Goal: Information Seeking & Learning: Learn about a topic

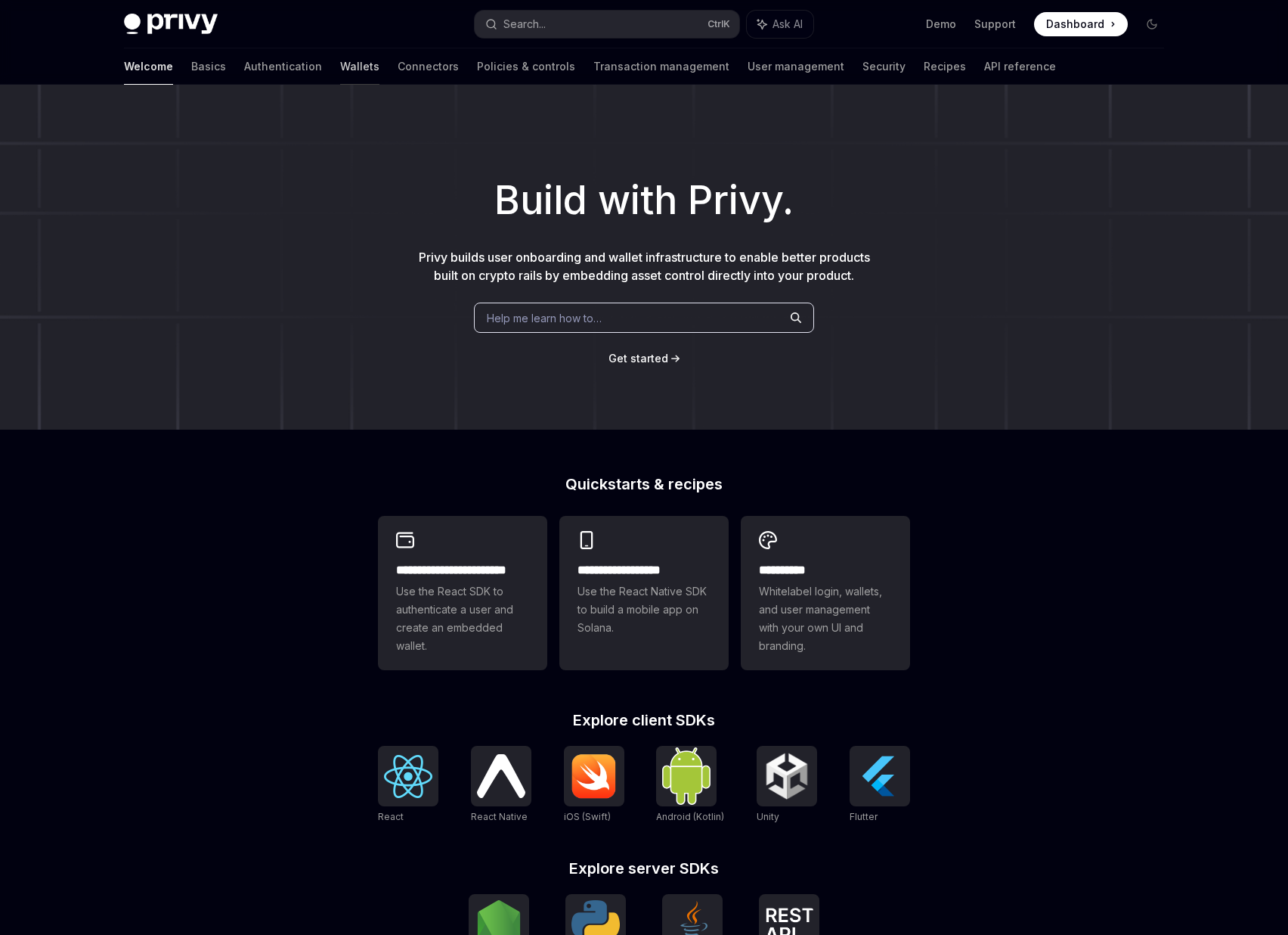
click at [340, 63] on link "Wallets" at bounding box center [359, 66] width 39 height 36
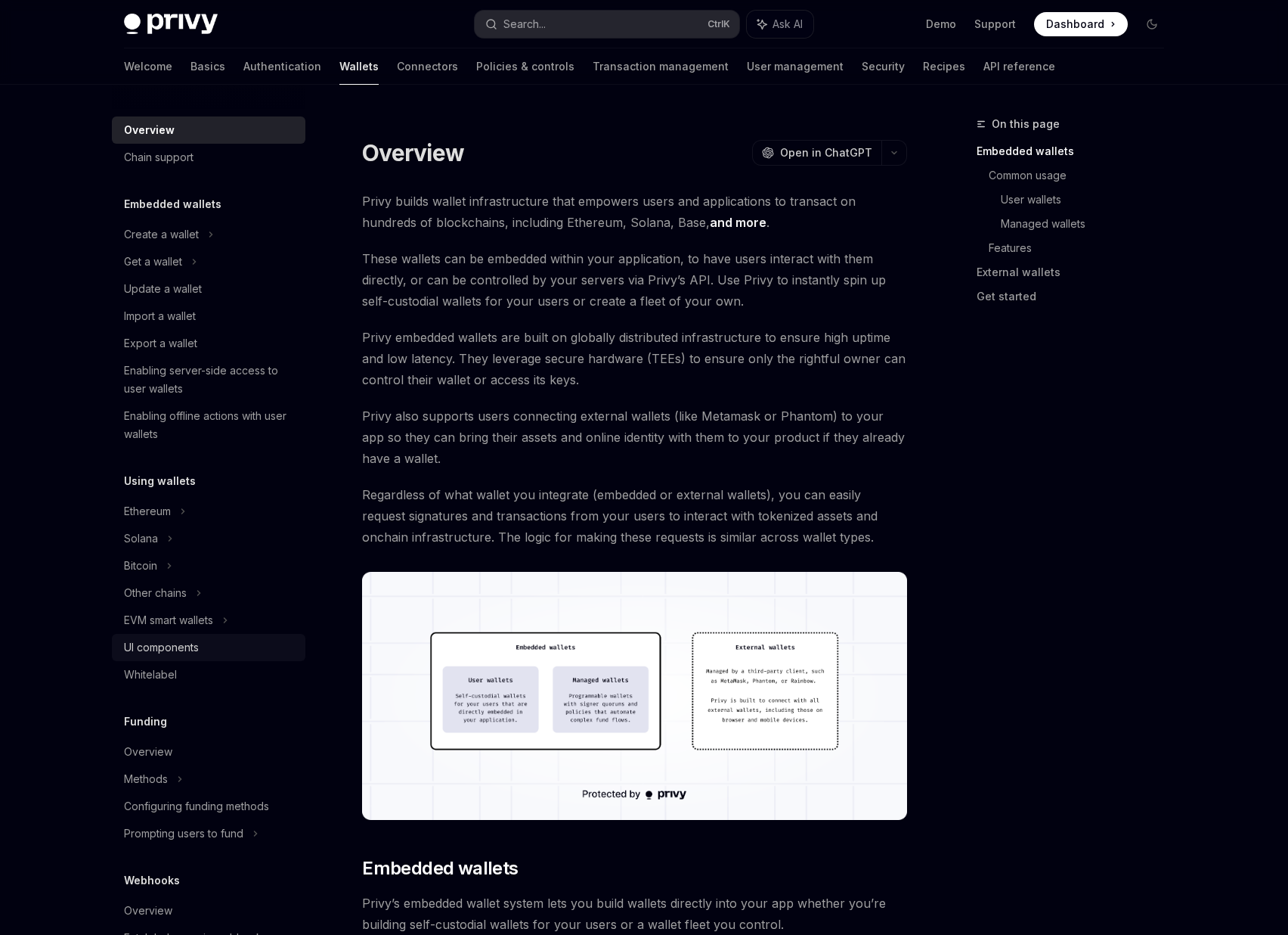
click at [172, 654] on div "UI components" at bounding box center [161, 648] width 75 height 18
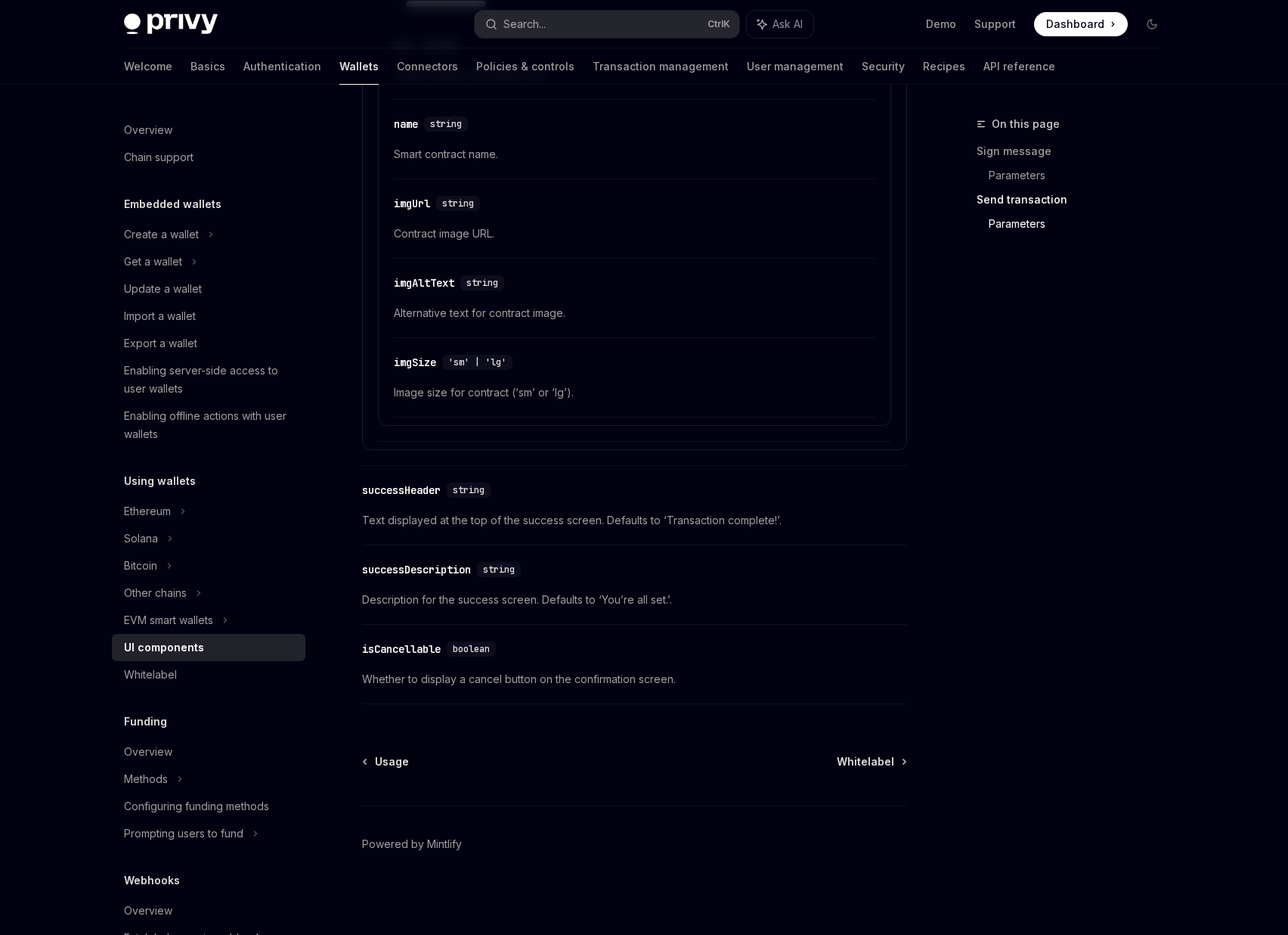
scroll to position [2460, 0]
click at [175, 758] on div "Overview" at bounding box center [210, 752] width 172 height 18
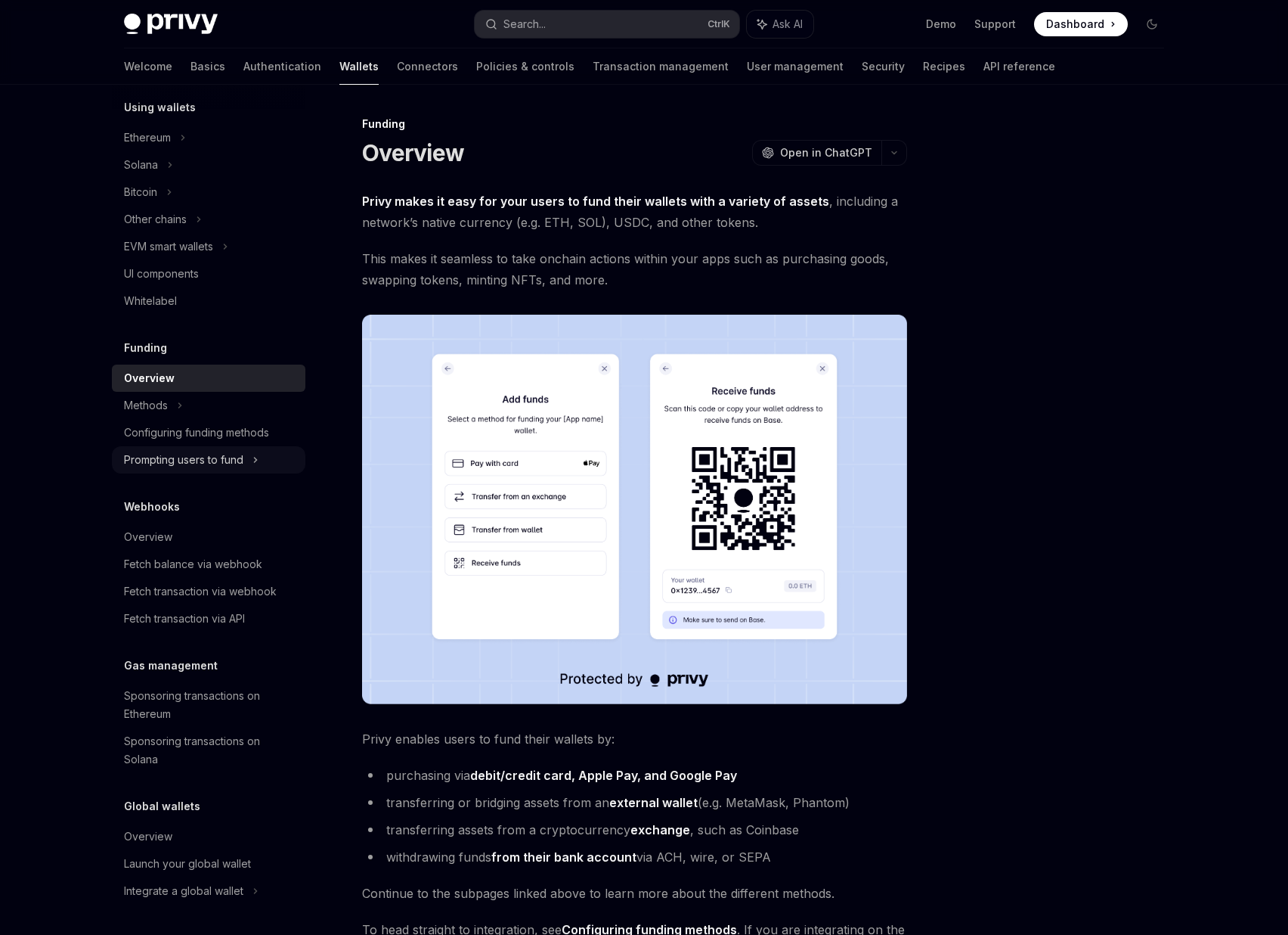
scroll to position [102, 0]
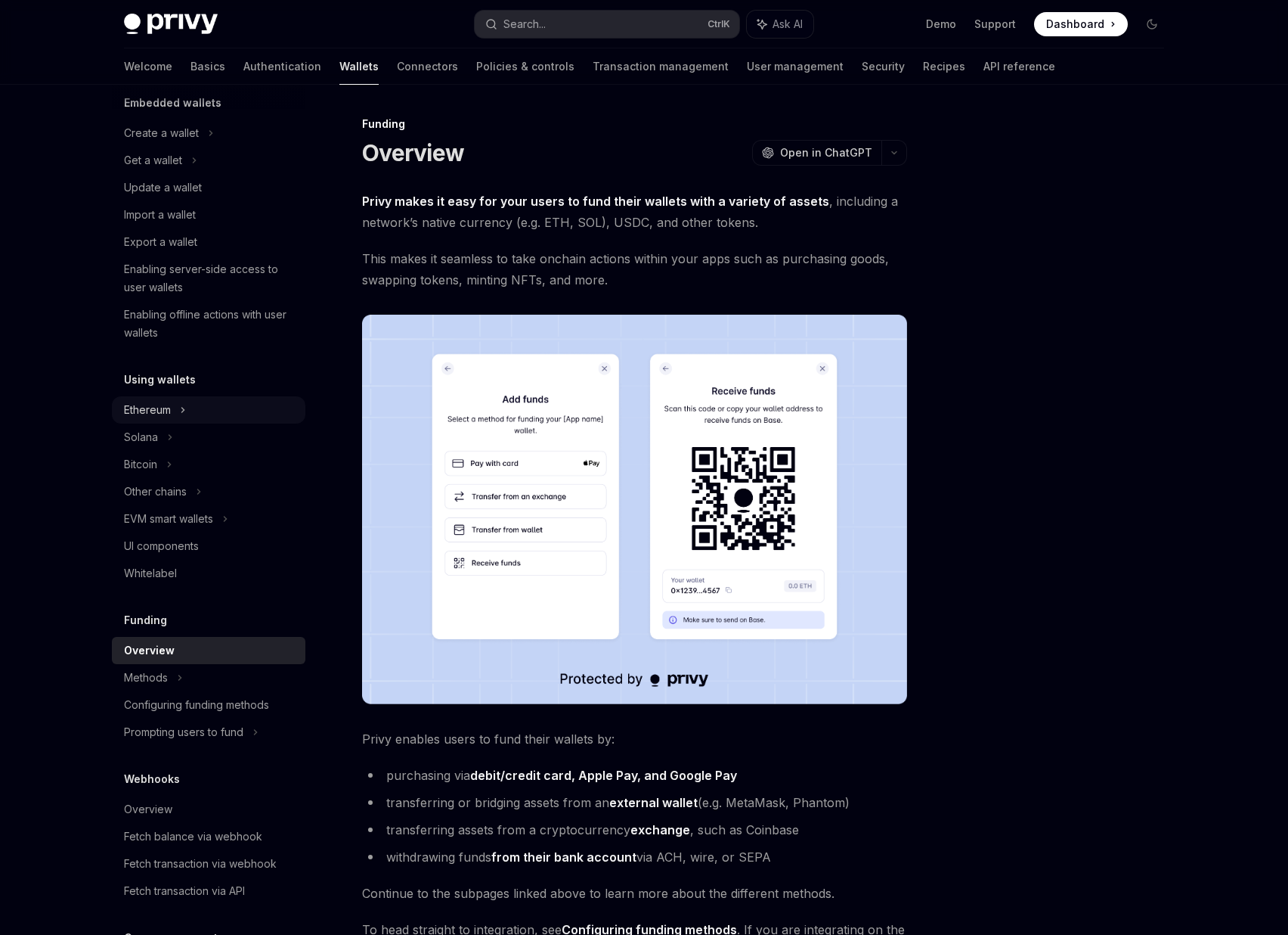
click at [178, 147] on div "Ethereum" at bounding box center [208, 133] width 193 height 27
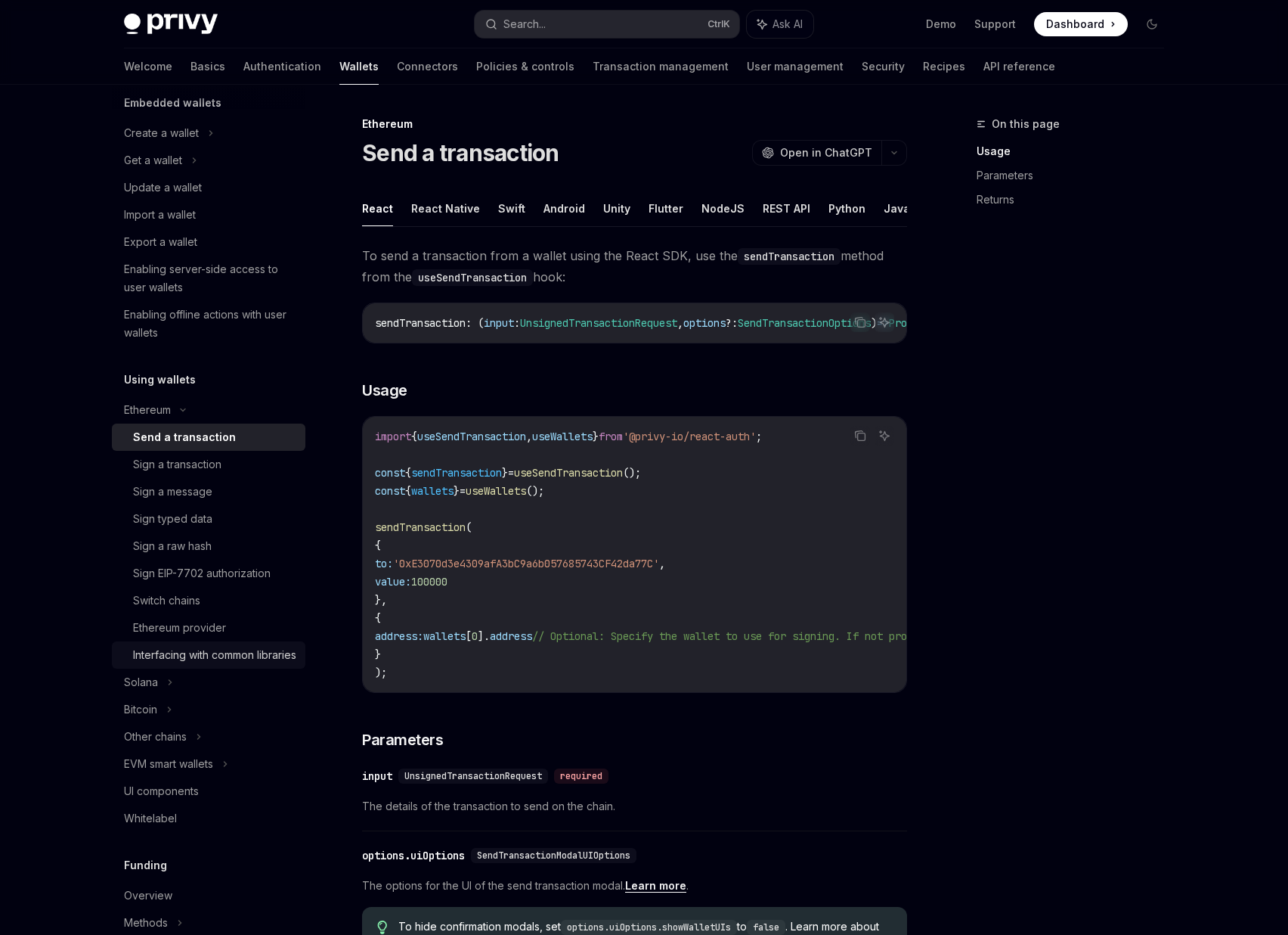
click at [248, 661] on div "Interfacing with common libraries" at bounding box center [215, 655] width 163 height 18
type textarea "*"
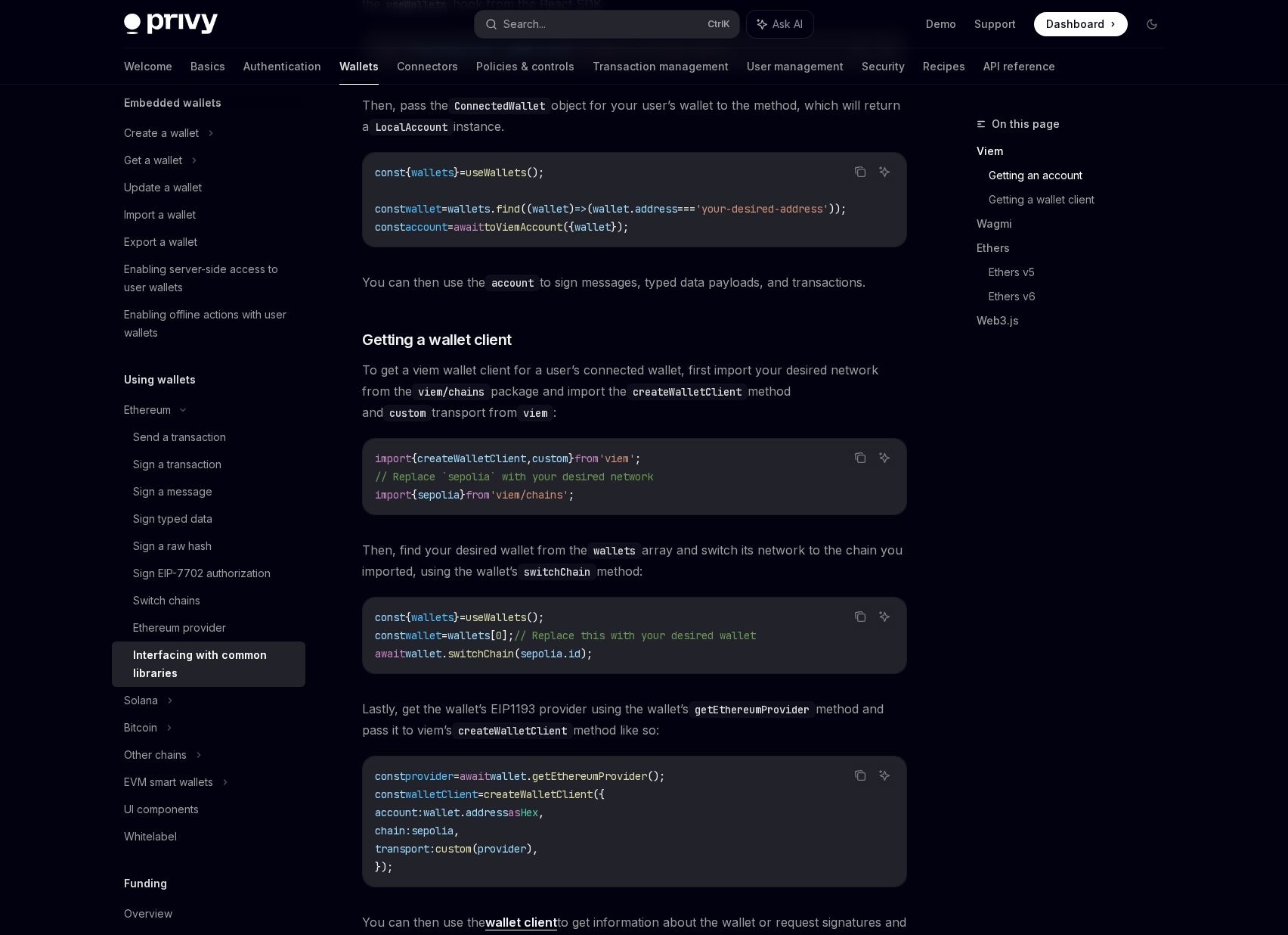
scroll to position [272, 0]
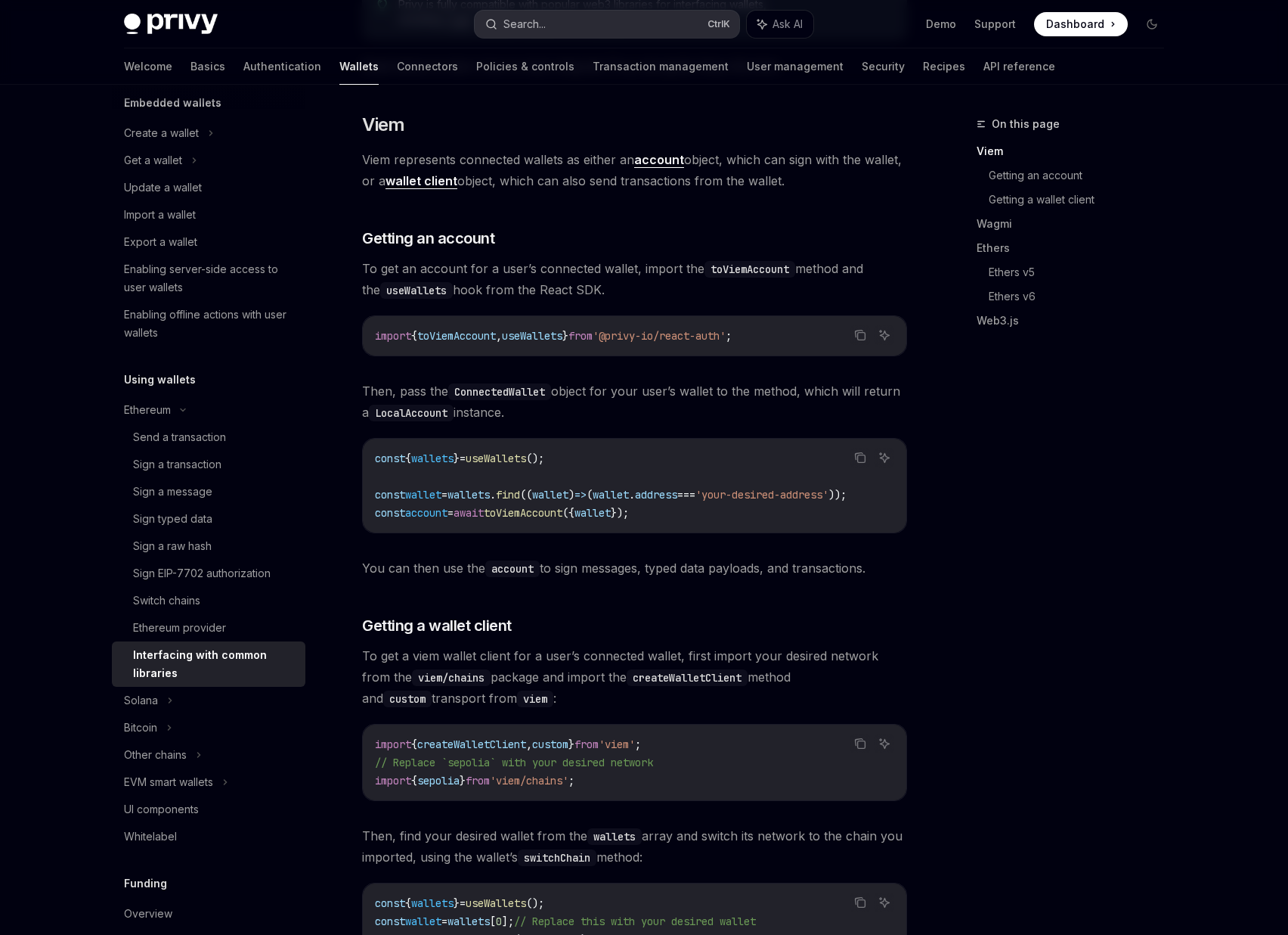
click at [548, 25] on button "Search... Ctrl K" at bounding box center [607, 24] width 265 height 27
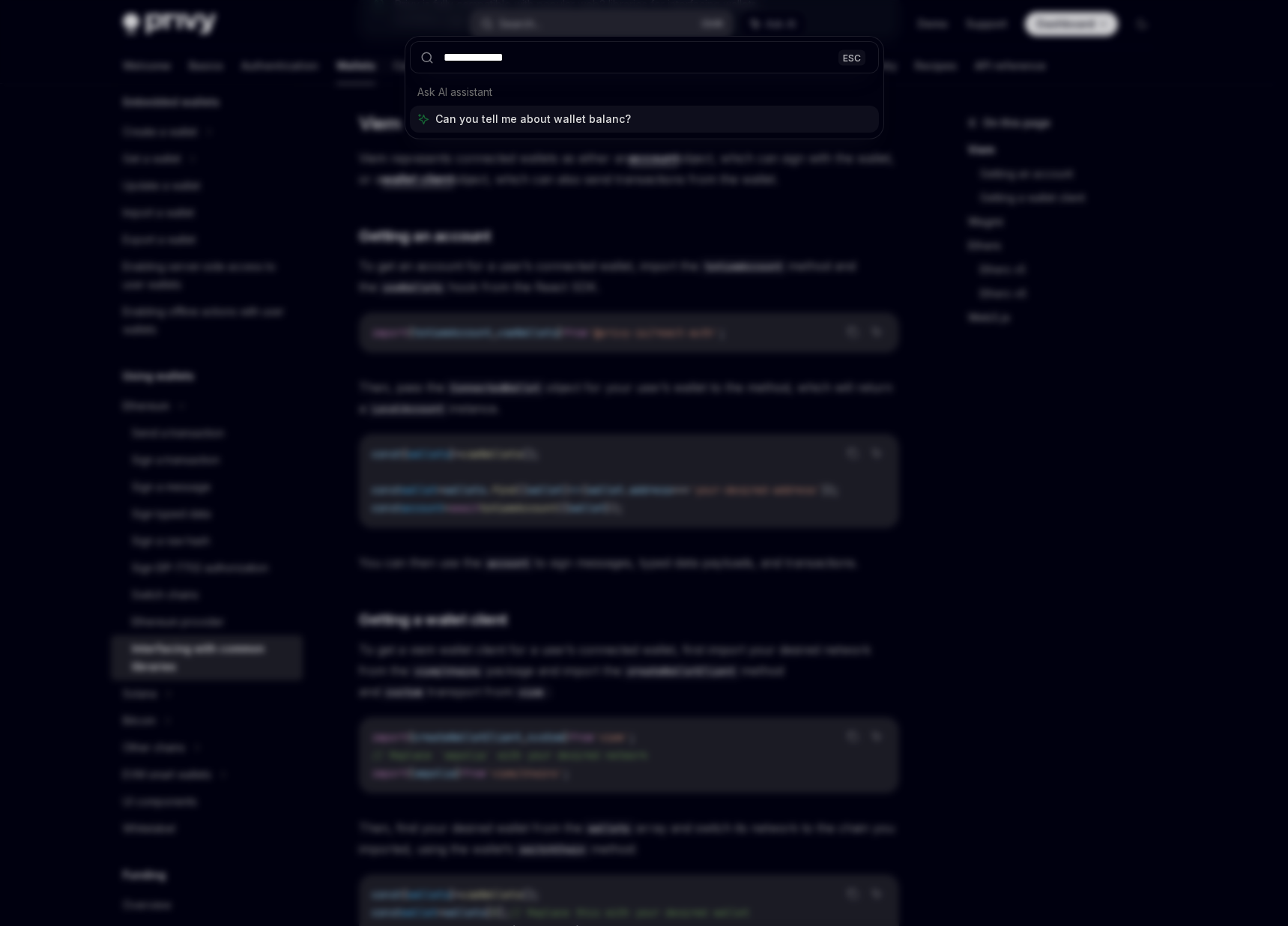
type input "**********"
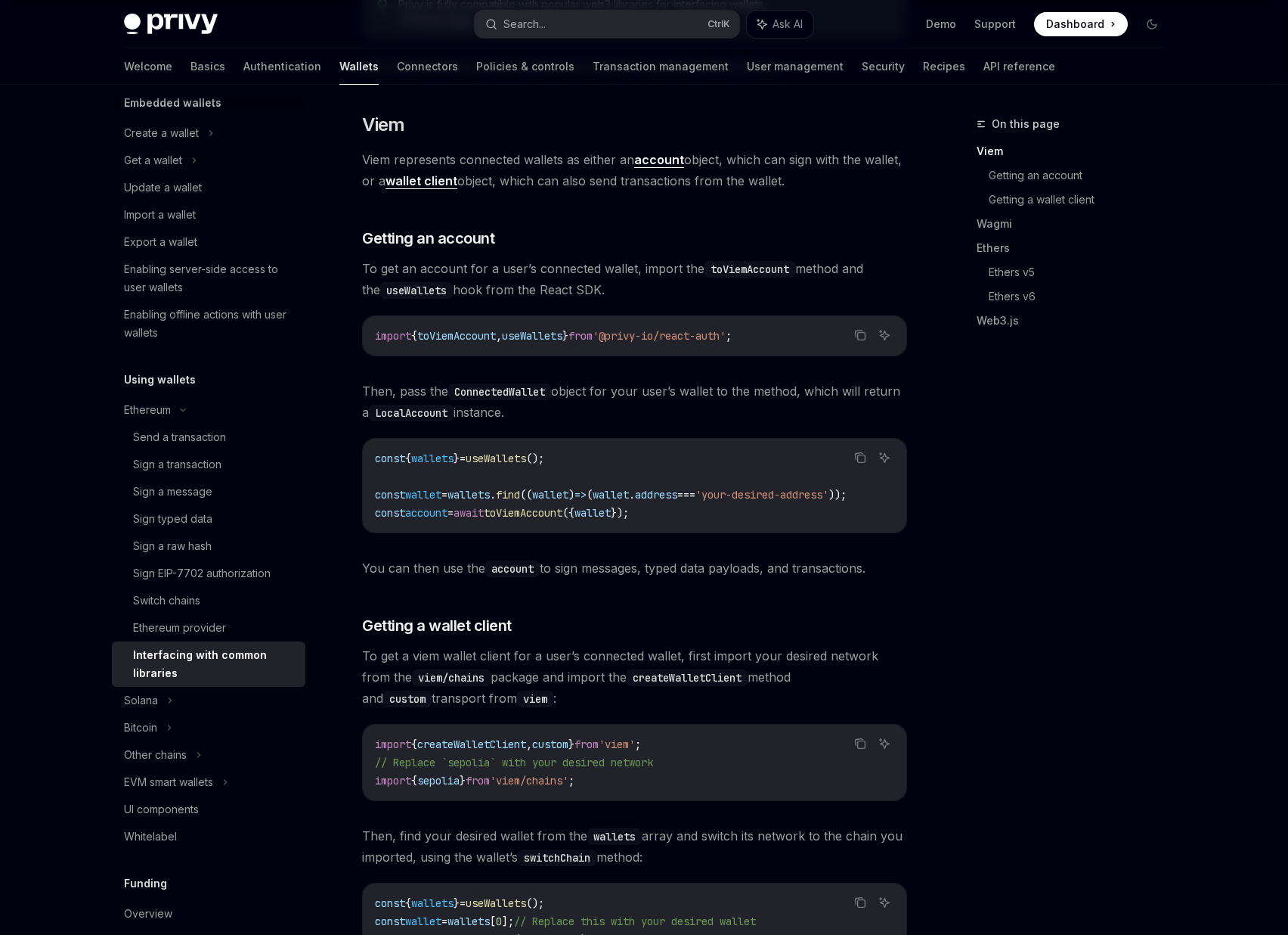
type textarea "*"
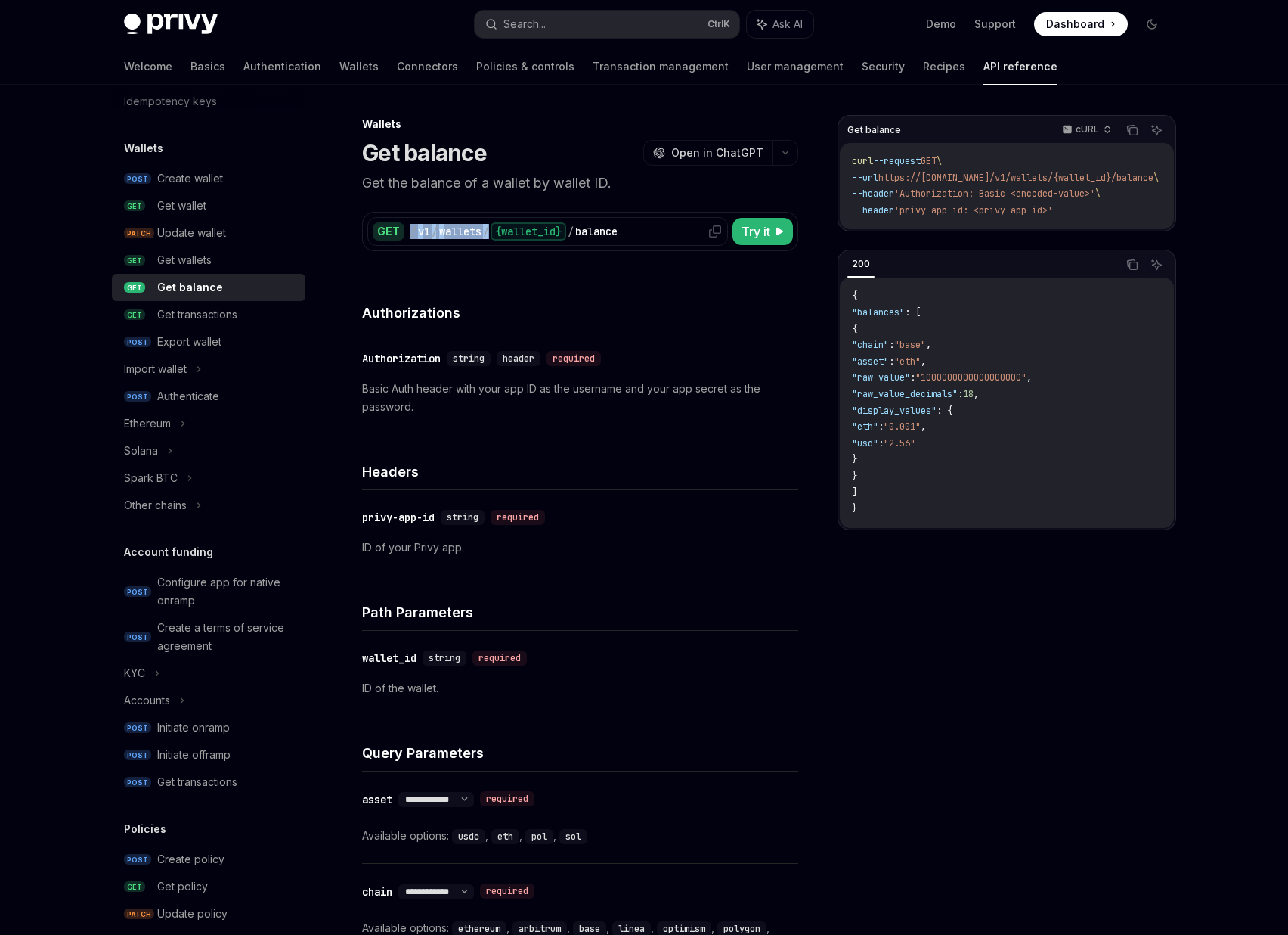
drag, startPoint x: 491, startPoint y: 238, endPoint x: 410, endPoint y: 236, distance: 81.0
click at [411, 236] on div "/ v1 / wallets / {wallet_id} / balance" at bounding box center [567, 231] width 312 height 18
copy div "/ v1 / wallets /"
click at [571, 31] on button "Search... Ctrl K" at bounding box center [607, 24] width 265 height 27
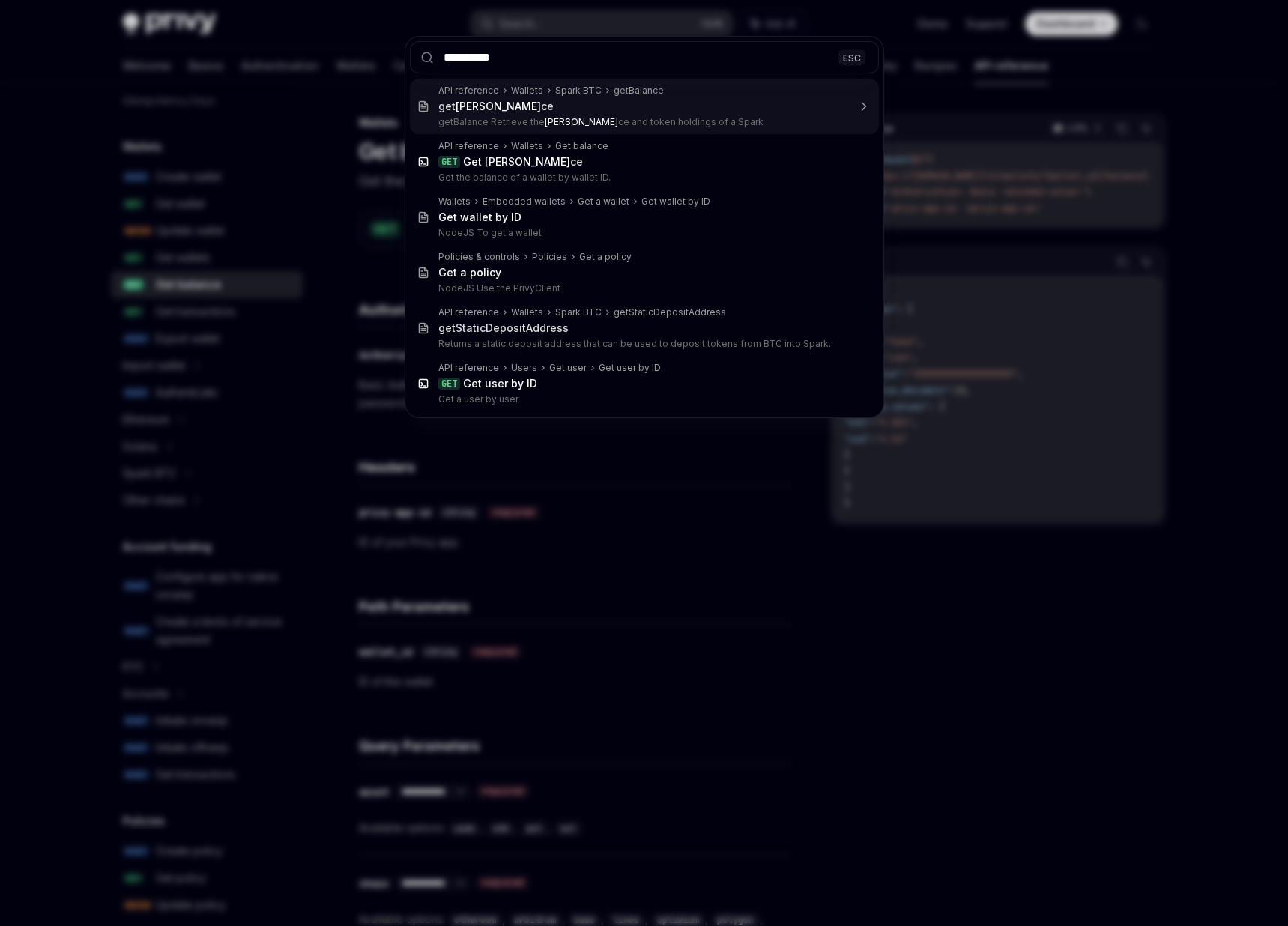
type input "**********"
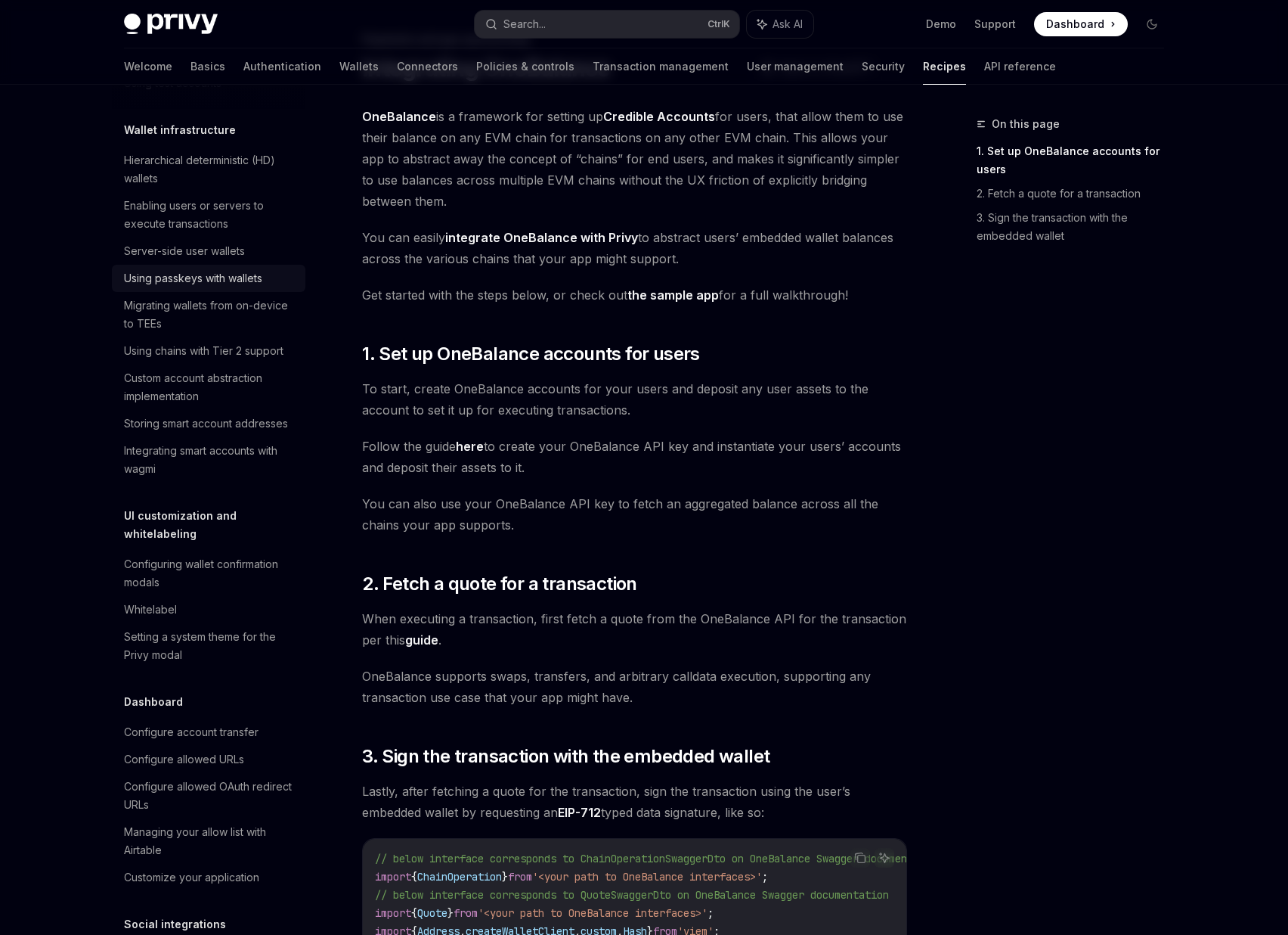
scroll to position [239, 0]
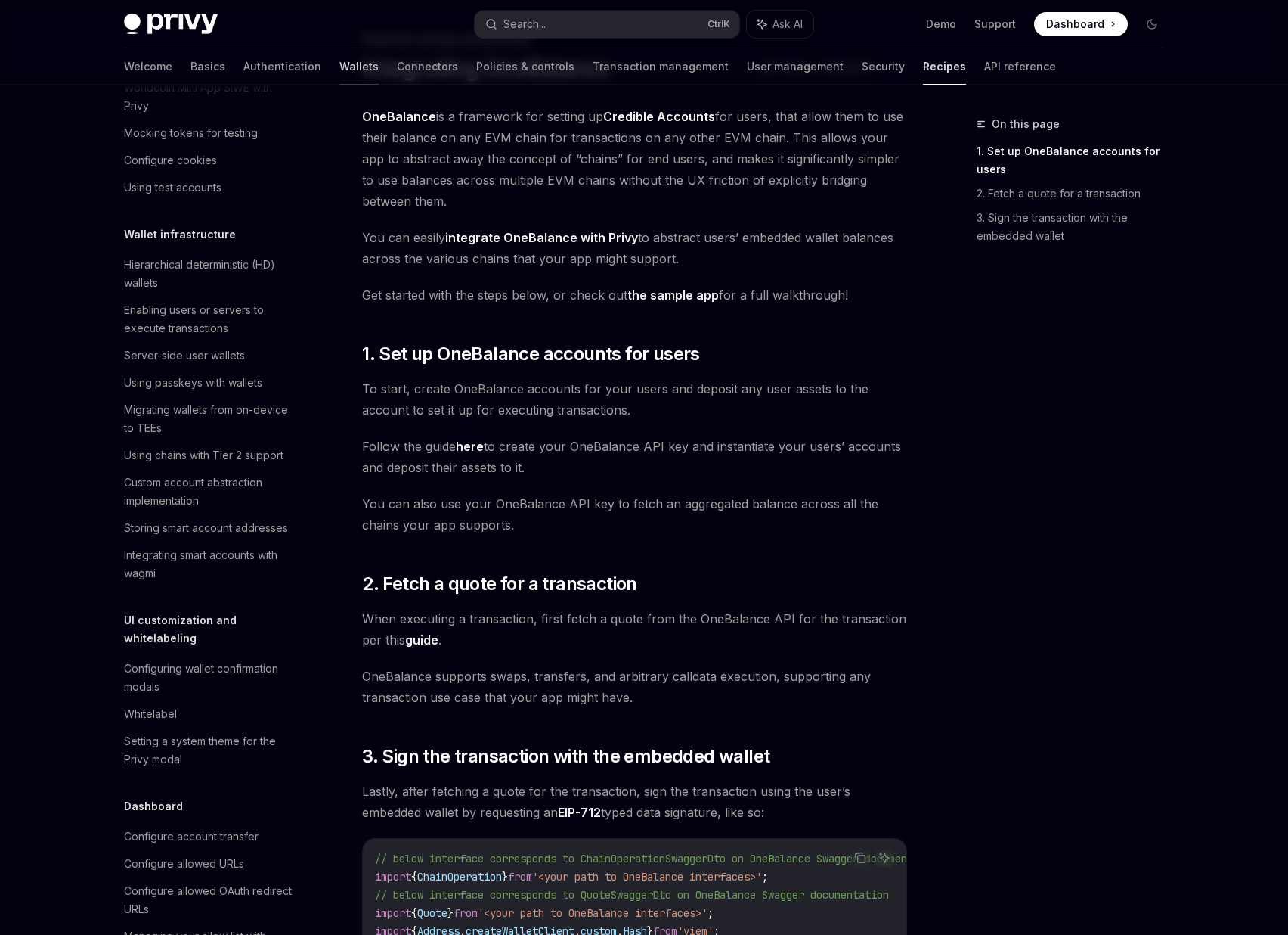
click at [339, 71] on link "Wallets" at bounding box center [358, 66] width 39 height 36
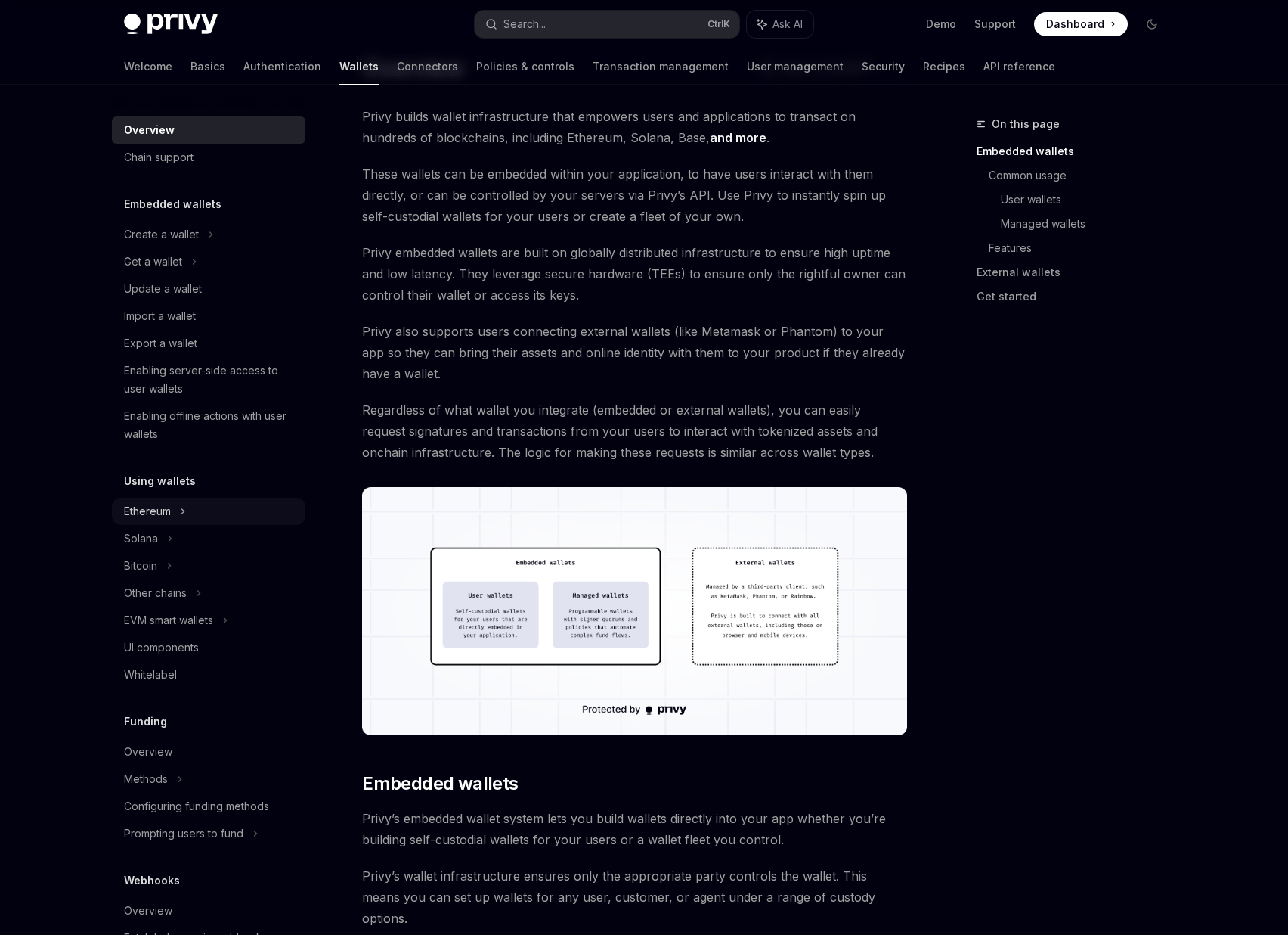
click at [208, 244] on icon at bounding box center [210, 235] width 6 height 18
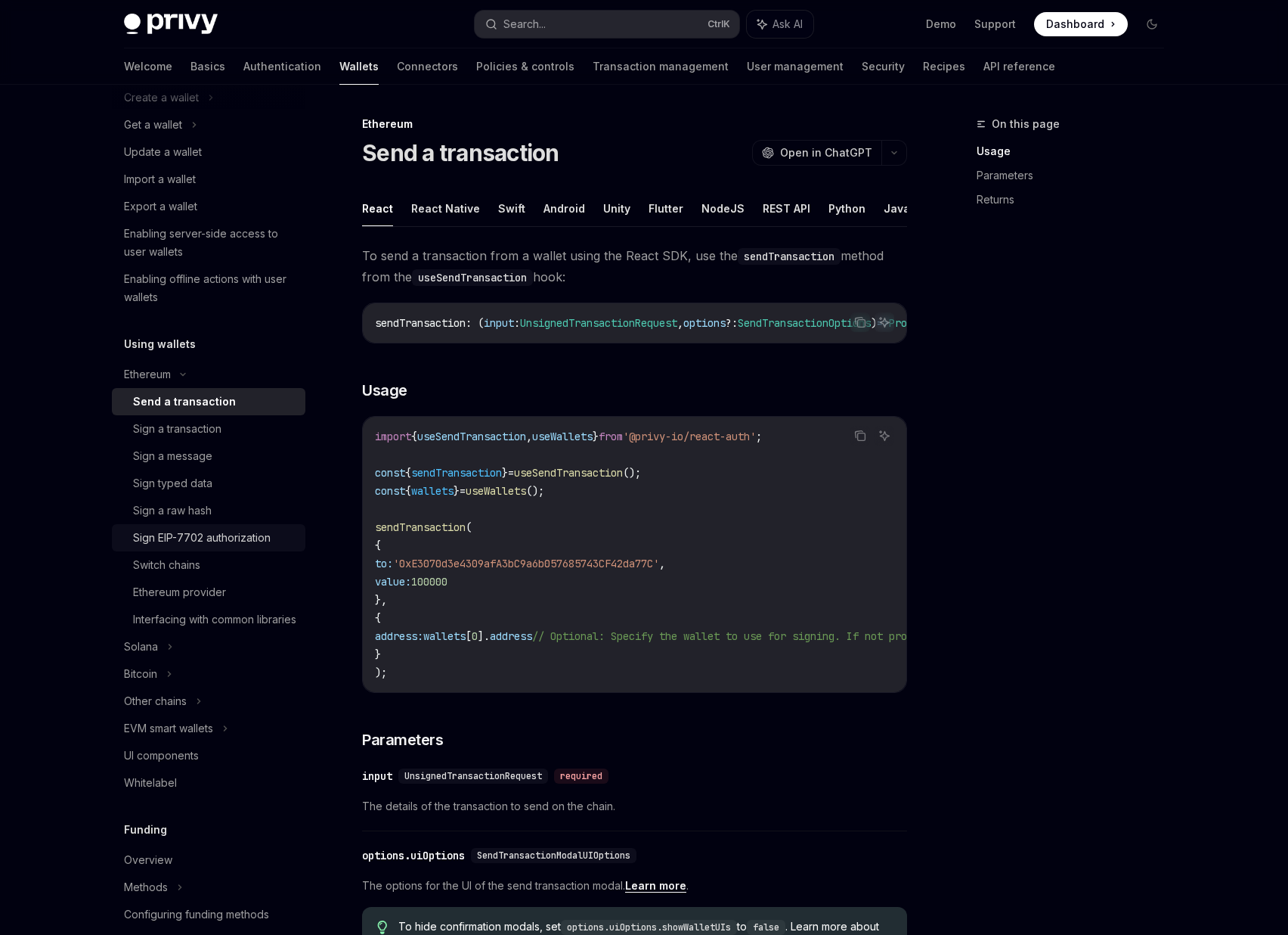
scroll to position [181, 0]
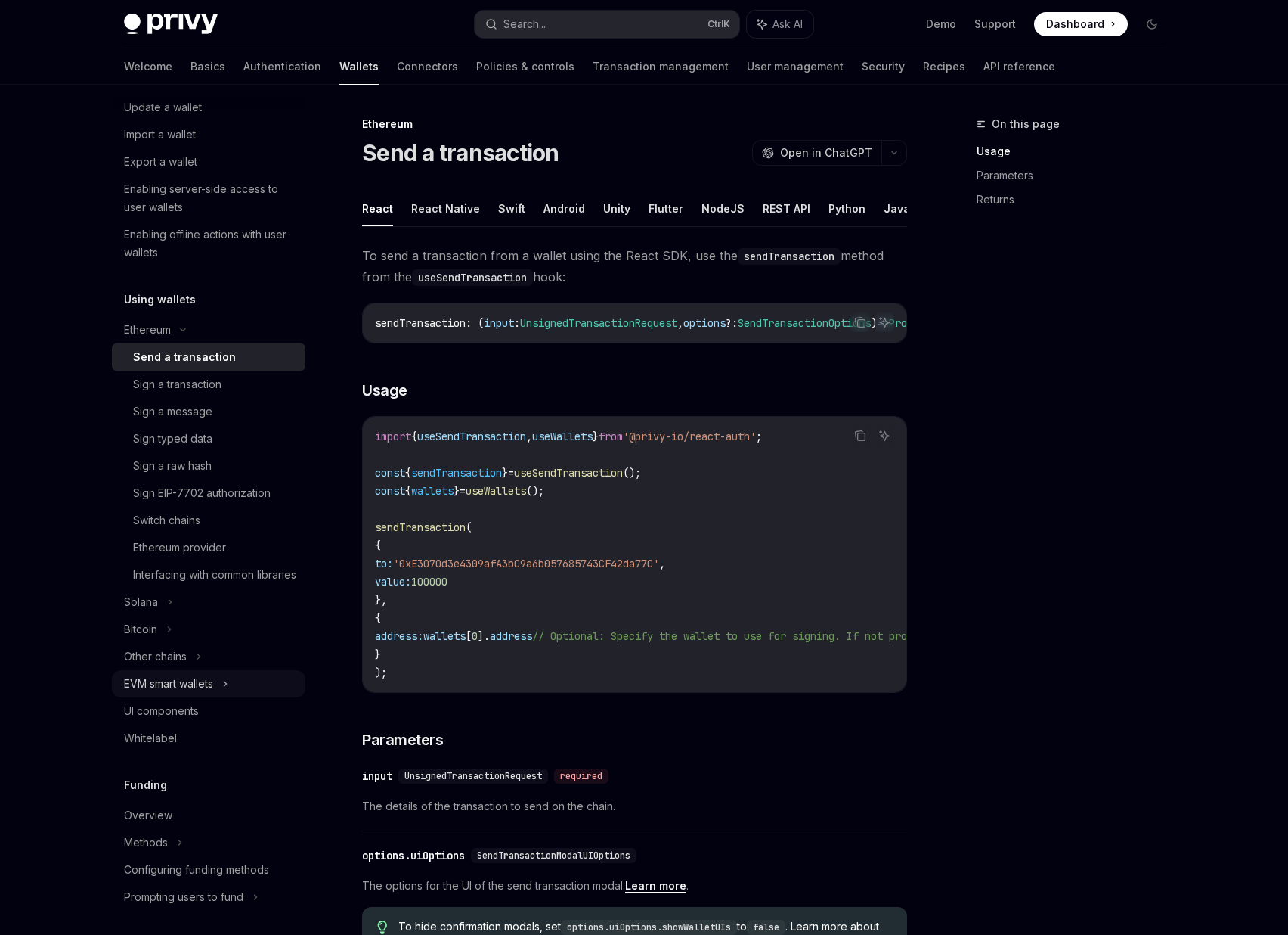
click at [189, 693] on div "EVM smart wallets" at bounding box center [169, 684] width 89 height 18
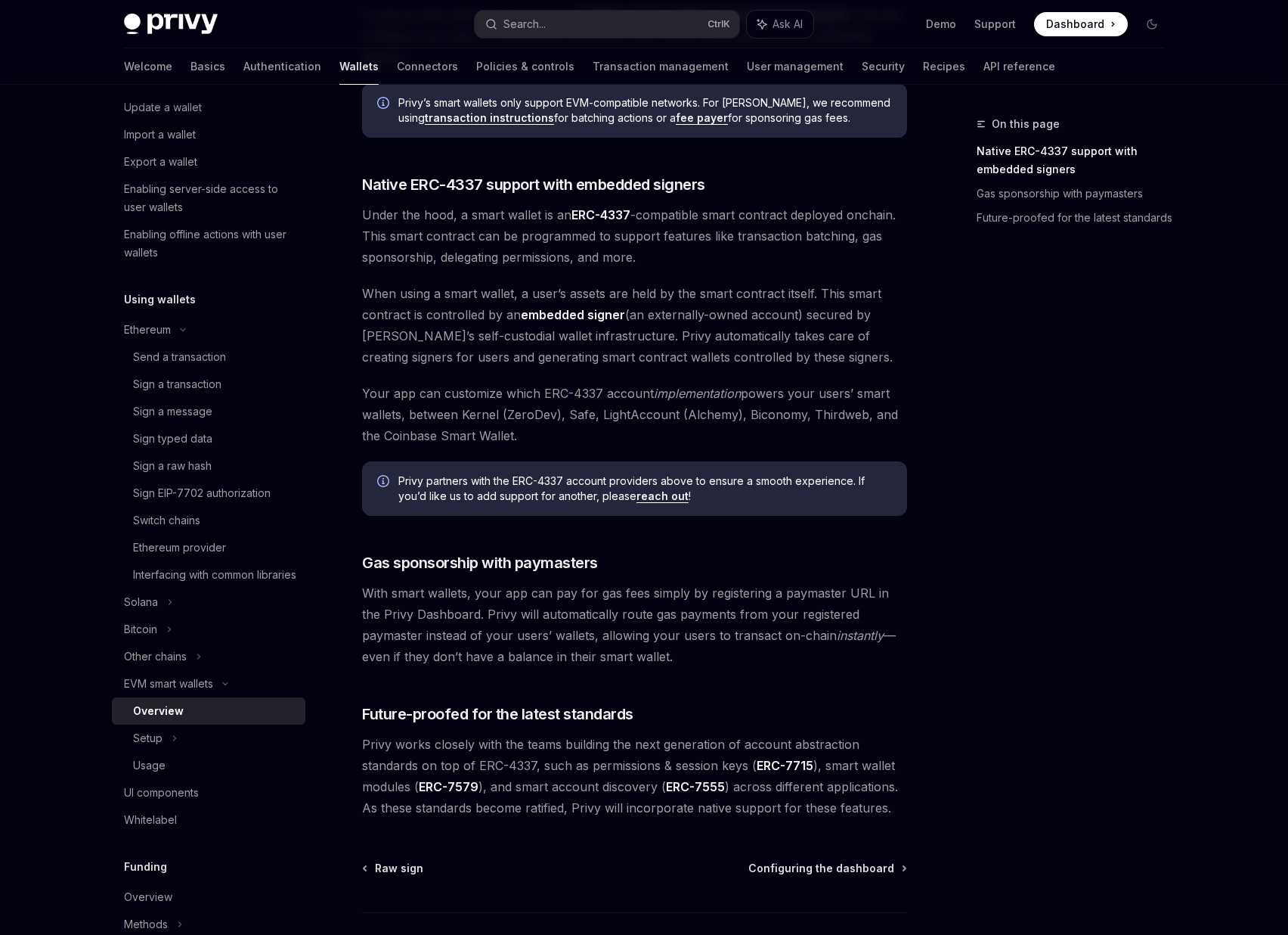
scroll to position [876, 0]
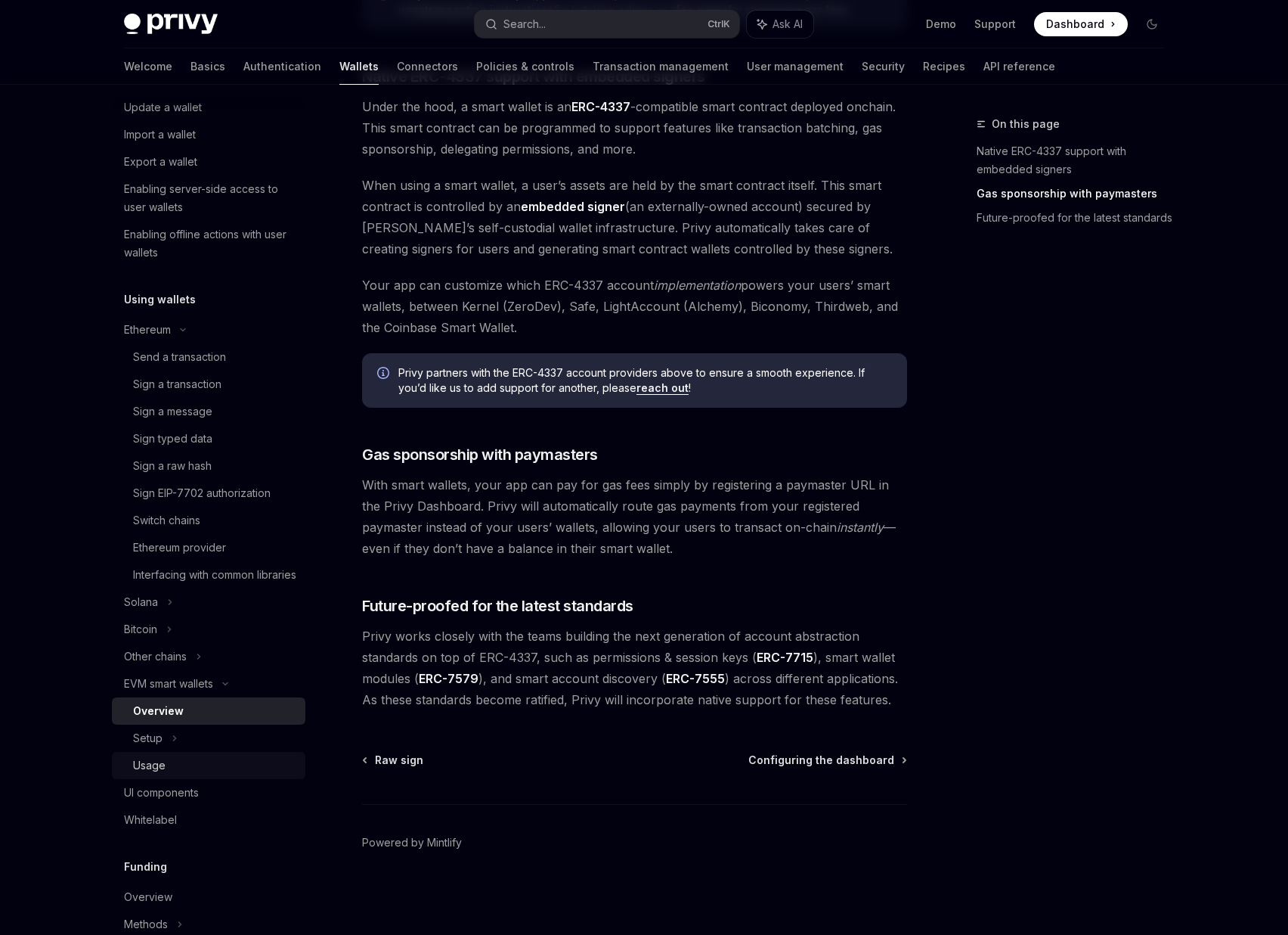
click at [173, 774] on div "Usage" at bounding box center [215, 765] width 163 height 18
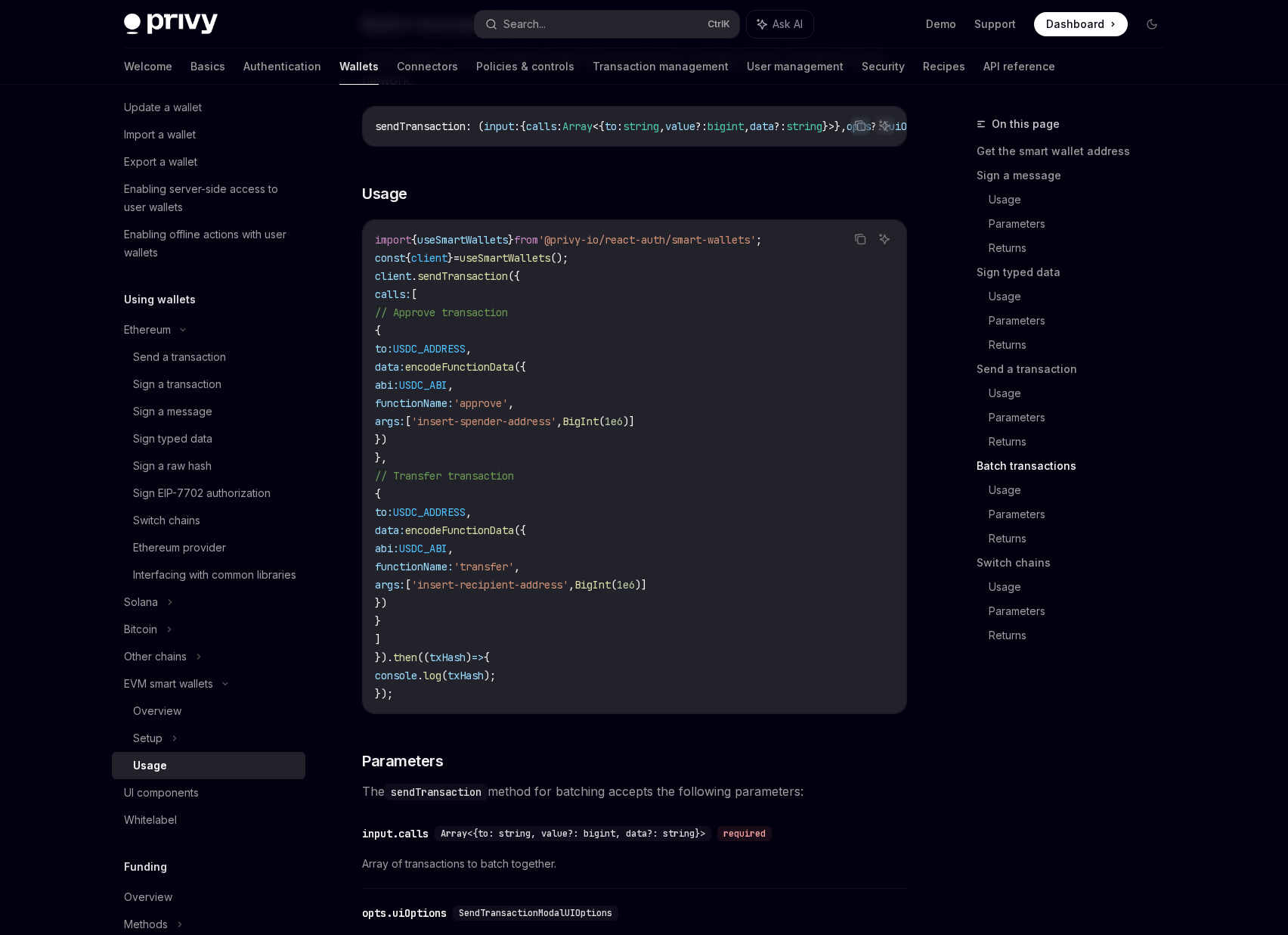
scroll to position [3177, 0]
click at [198, 806] on link "UI components" at bounding box center [208, 793] width 193 height 27
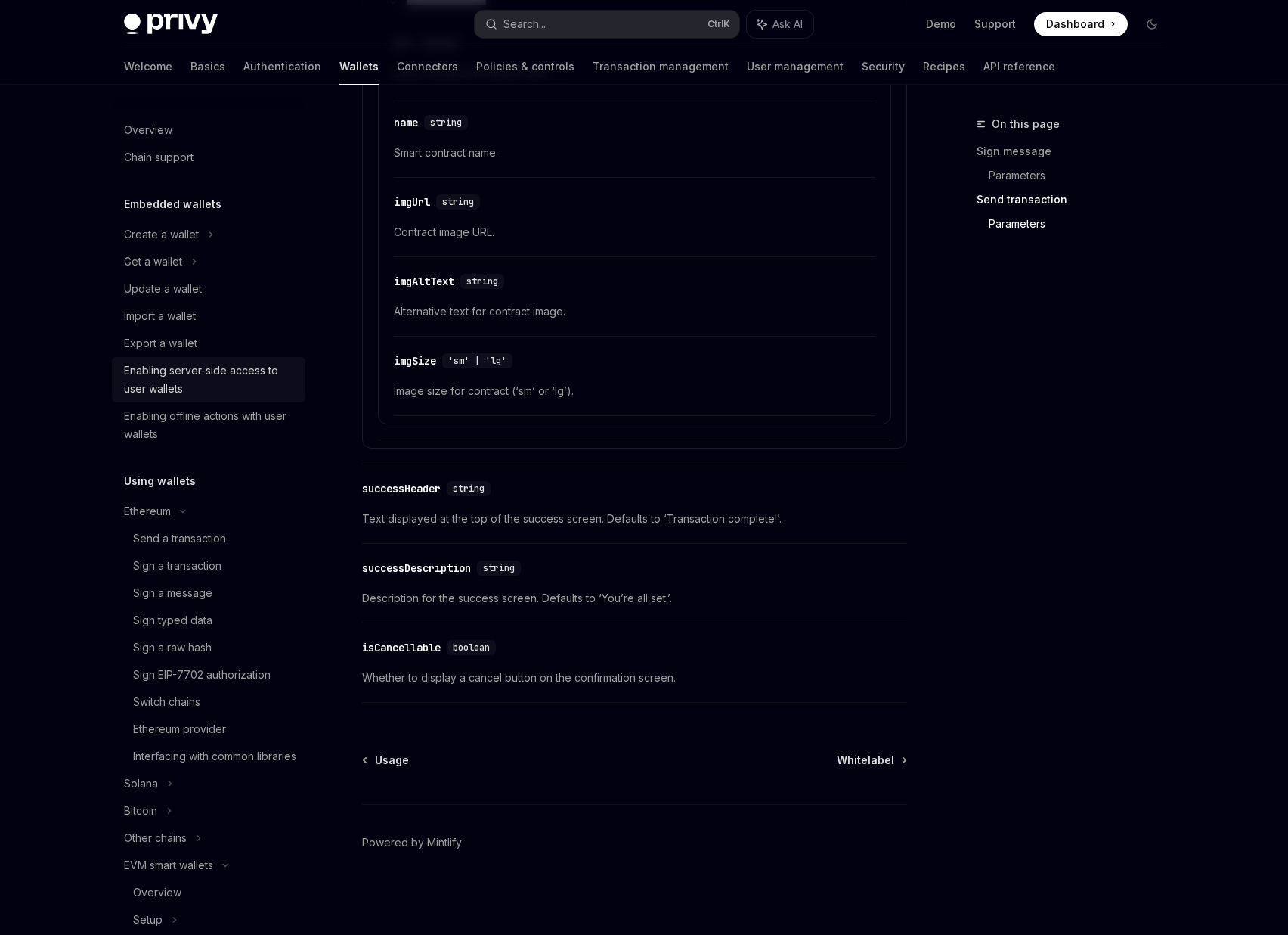
click at [143, 385] on div "Enabling server-side access to user wallets" at bounding box center [210, 380] width 172 height 36
type textarea "*"
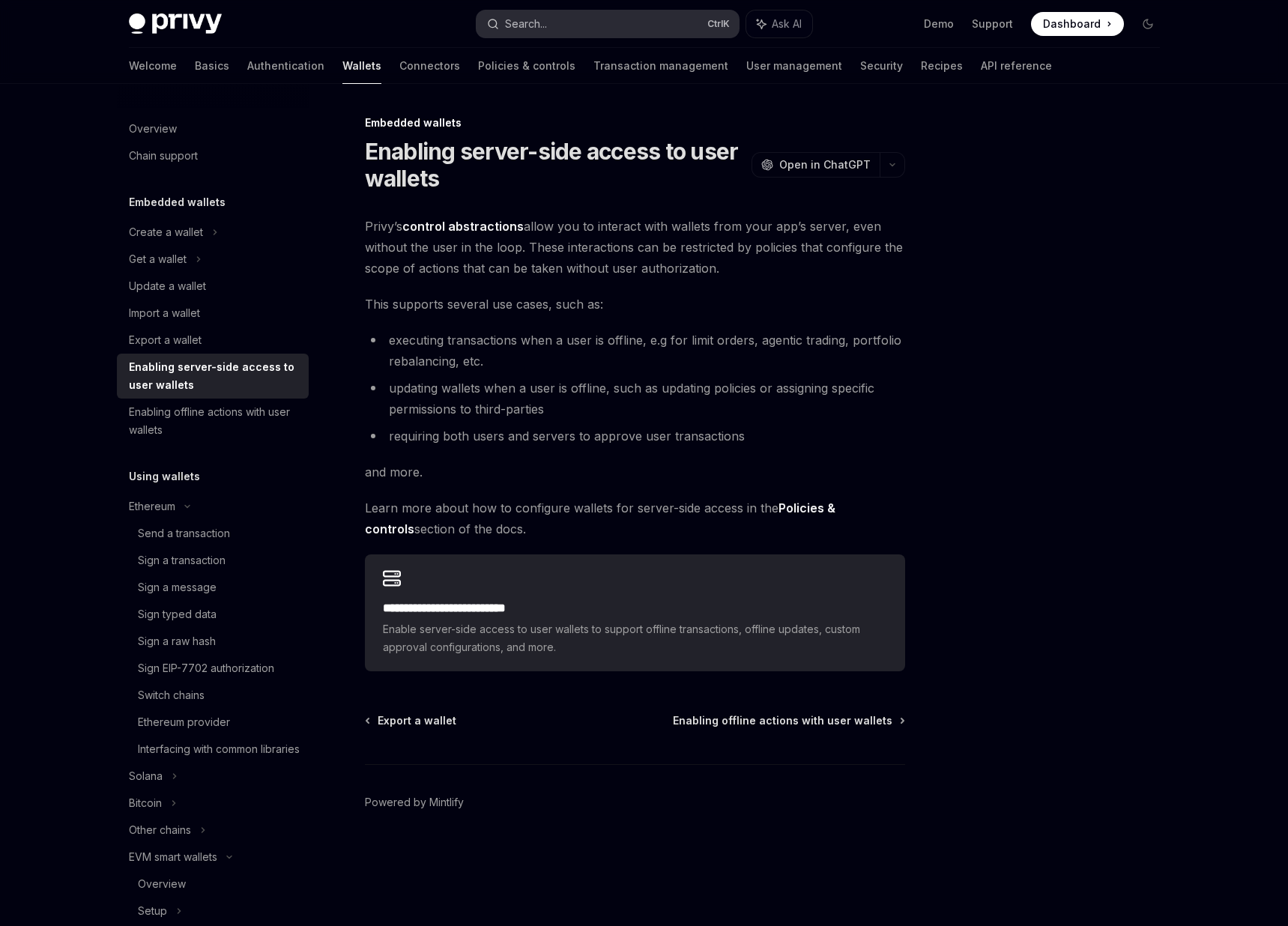
click at [571, 21] on button "Search... Ctrl K" at bounding box center [607, 24] width 262 height 27
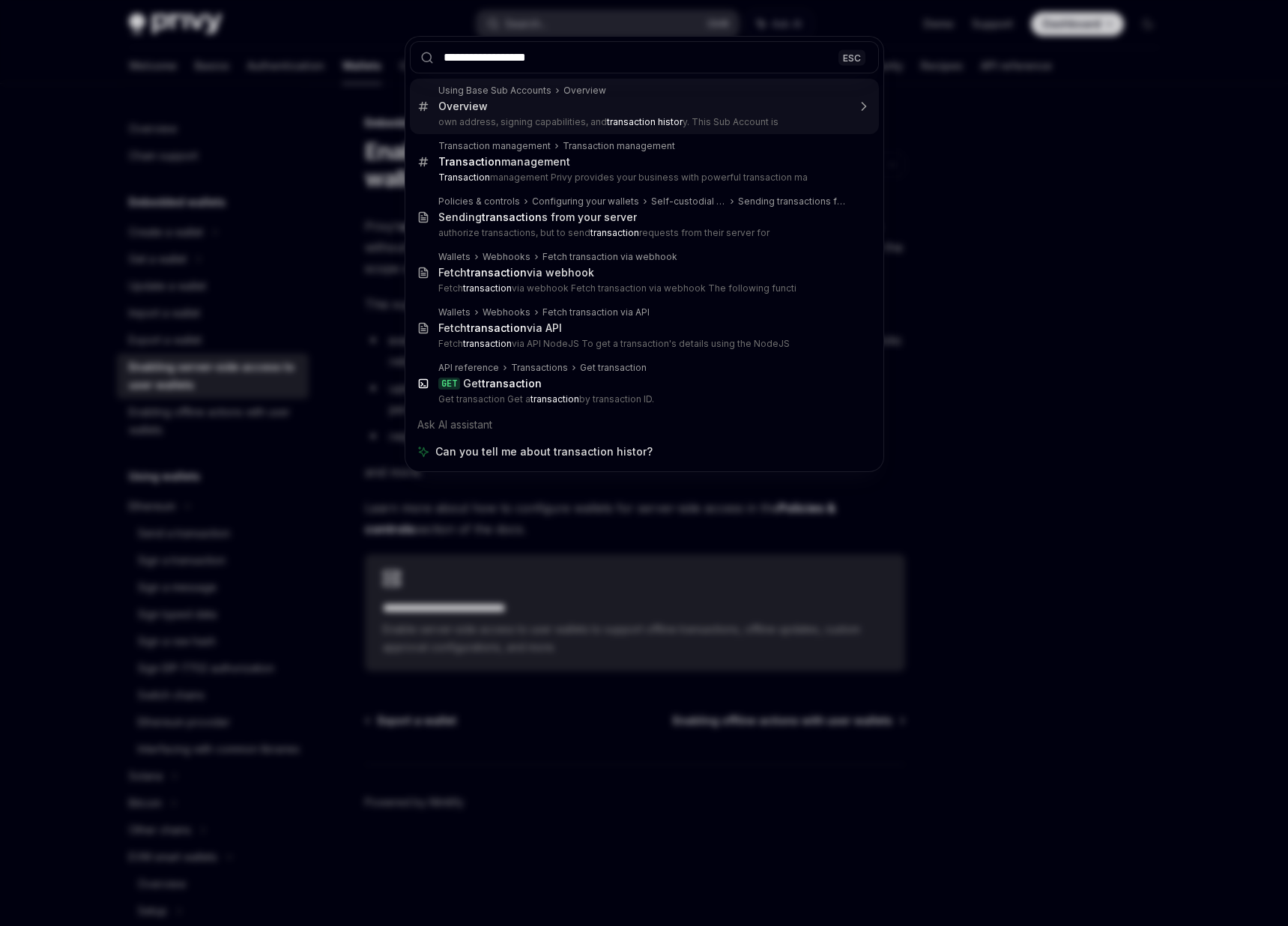
type input "**********"
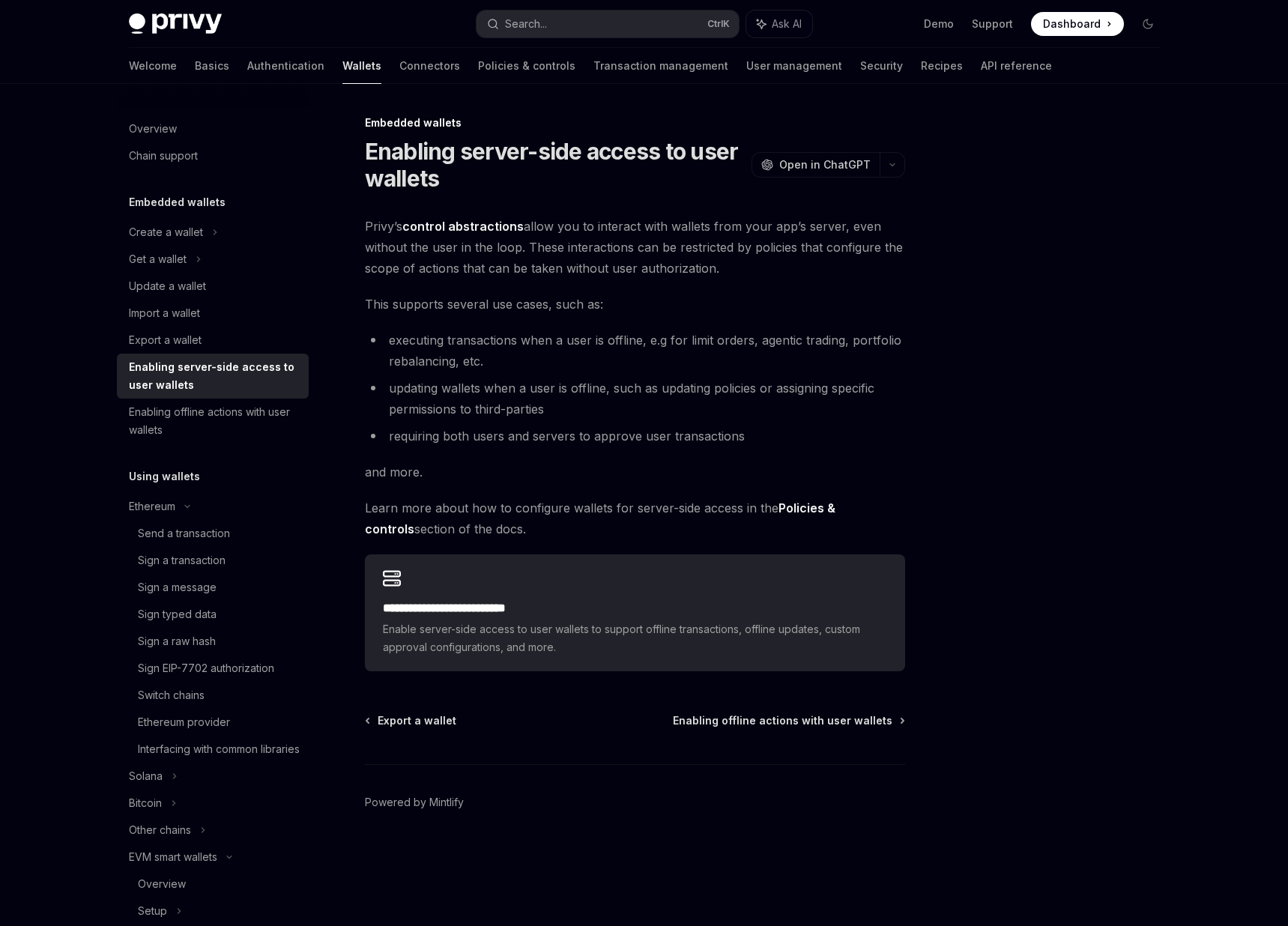
type textarea "*"
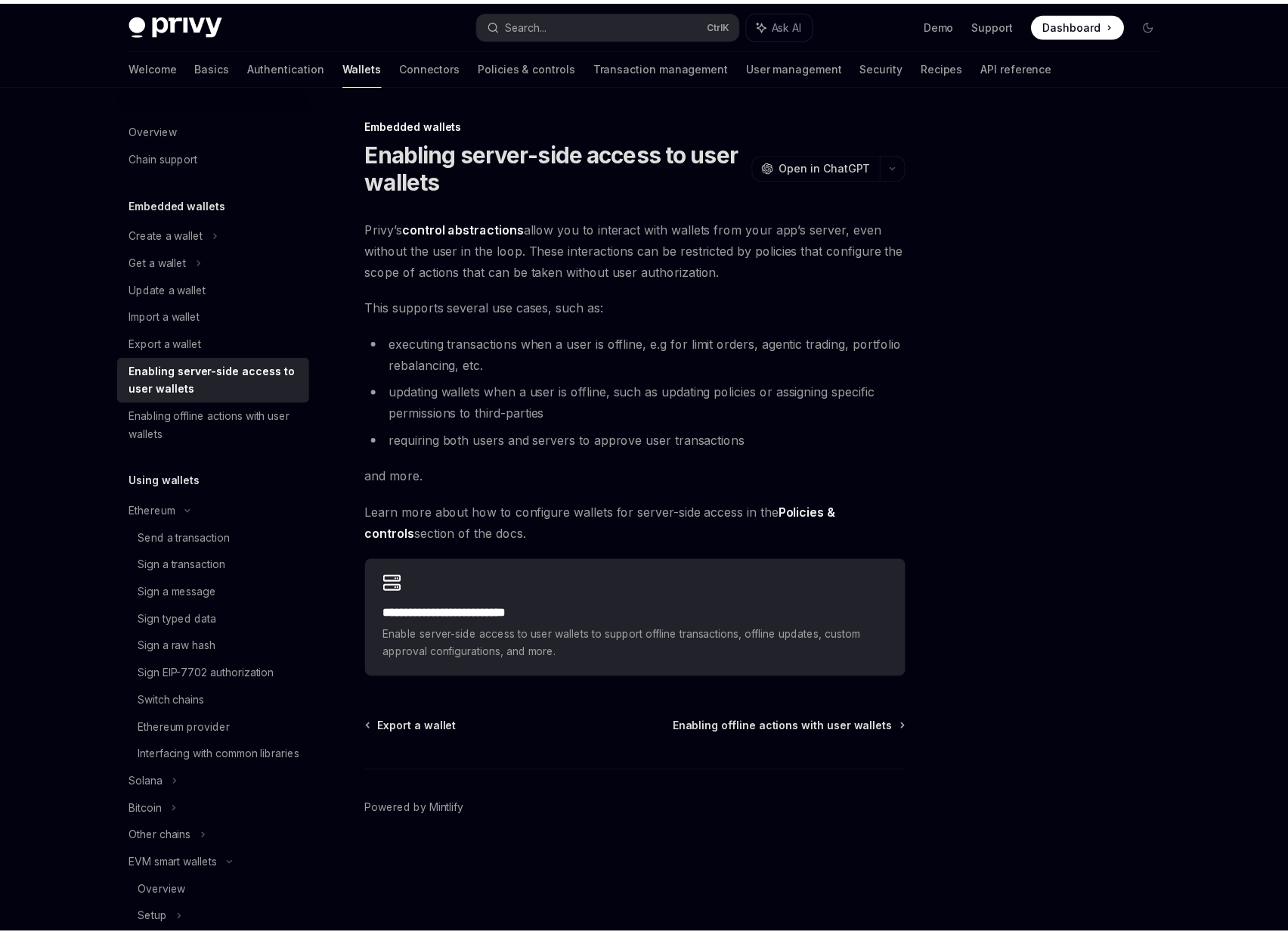
scroll to position [84, 0]
